Goal: Task Accomplishment & Management: Manage account settings

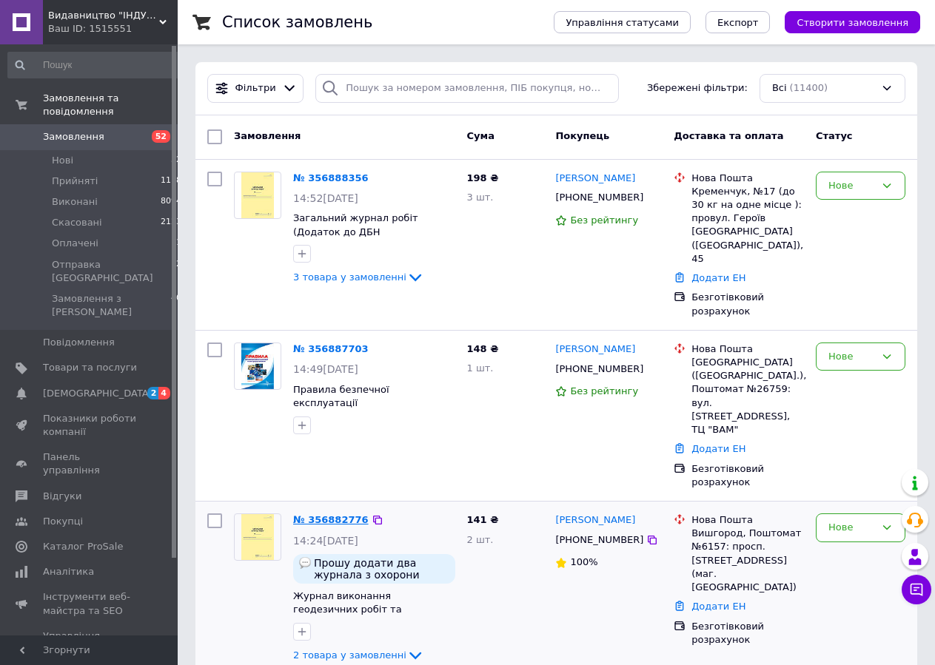
click at [320, 514] on link "№ 356882776" at bounding box center [330, 519] width 75 height 11
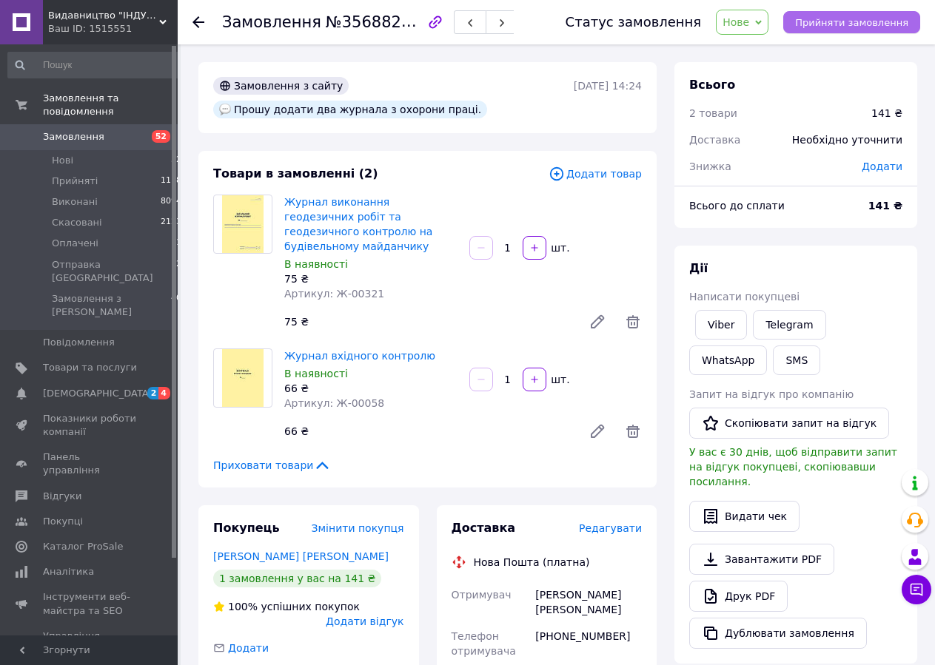
click at [816, 22] on span "Прийняти замовлення" at bounding box center [851, 22] width 113 height 11
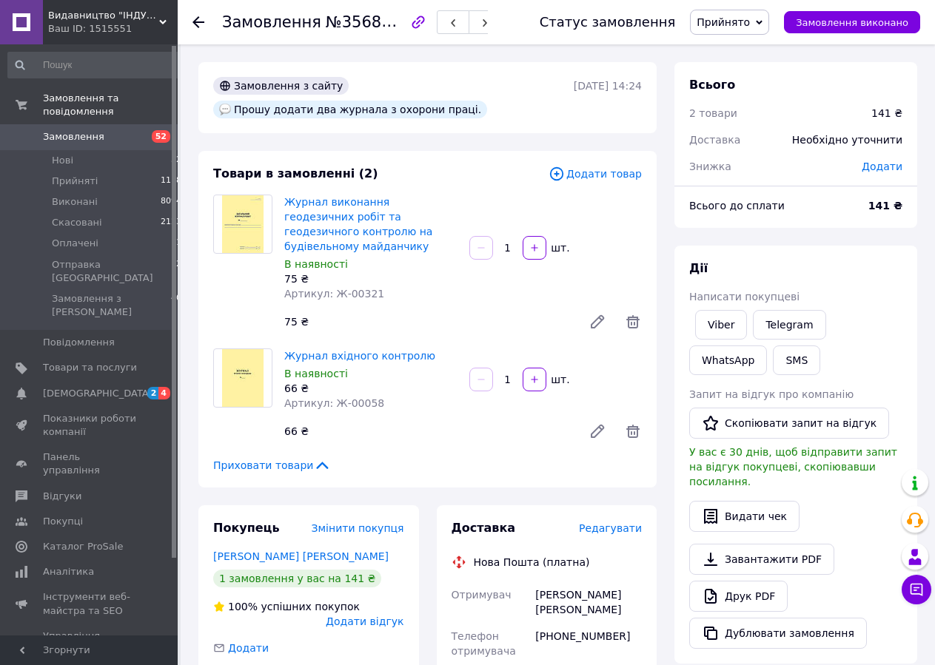
click at [252, 28] on span "Замовлення" at bounding box center [271, 22] width 99 height 18
click at [253, 28] on span "Замовлення" at bounding box center [271, 22] width 99 height 18
click at [551, 584] on div "Цыганчук Александр" at bounding box center [588, 602] width 113 height 41
click at [551, 583] on div "Цыганчук Александр" at bounding box center [588, 602] width 113 height 41
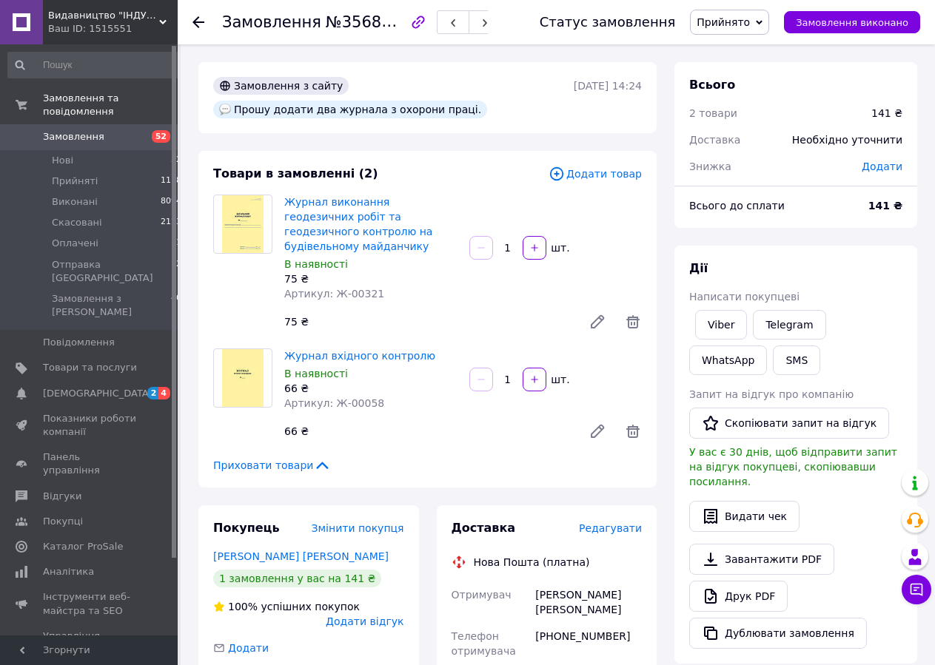
click at [551, 583] on div "Цыганчук Александр" at bounding box center [588, 602] width 113 height 41
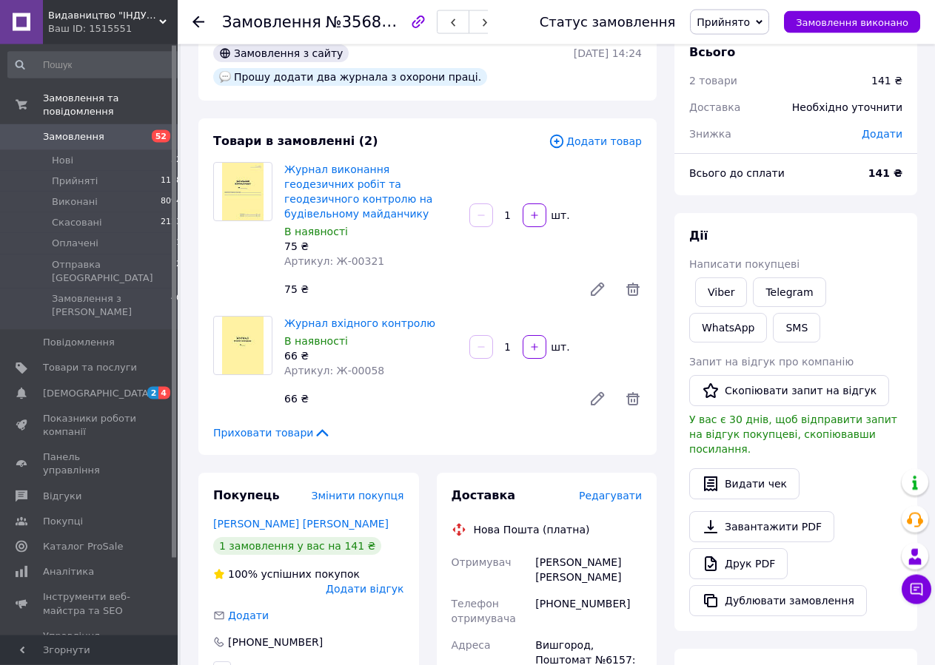
scroll to position [75, 0]
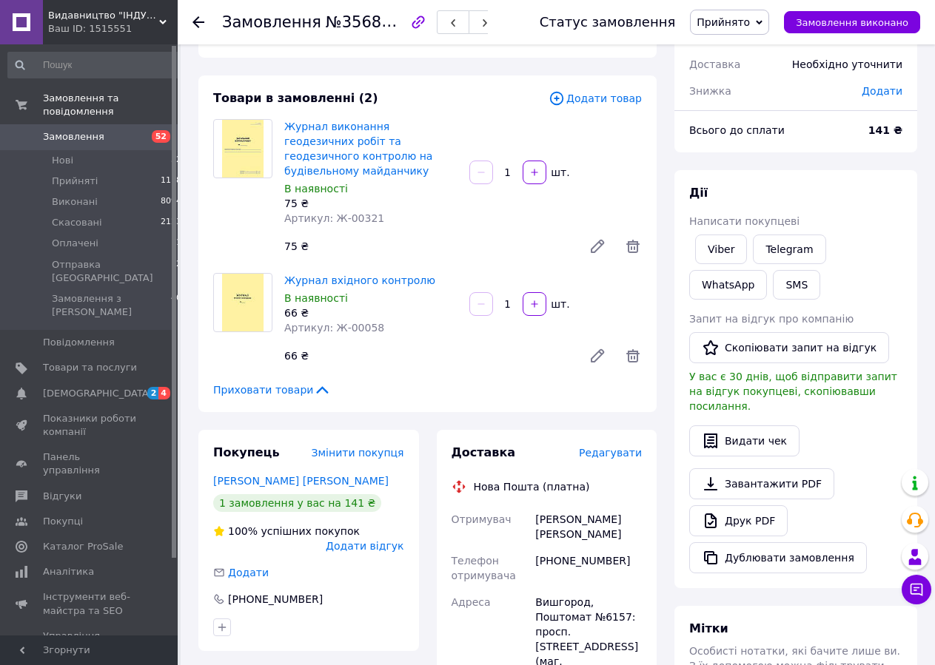
click at [586, 548] on div "[PHONE_NUMBER]" at bounding box center [588, 568] width 113 height 41
click at [192, 21] on div "Замовлення №356882776 Статус замовлення Прийнято Виконано Скасовано Оплачено От…" at bounding box center [556, 22] width 757 height 44
click at [192, 23] on icon at bounding box center [198, 22] width 12 height 12
